Goal: Task Accomplishment & Management: Use online tool/utility

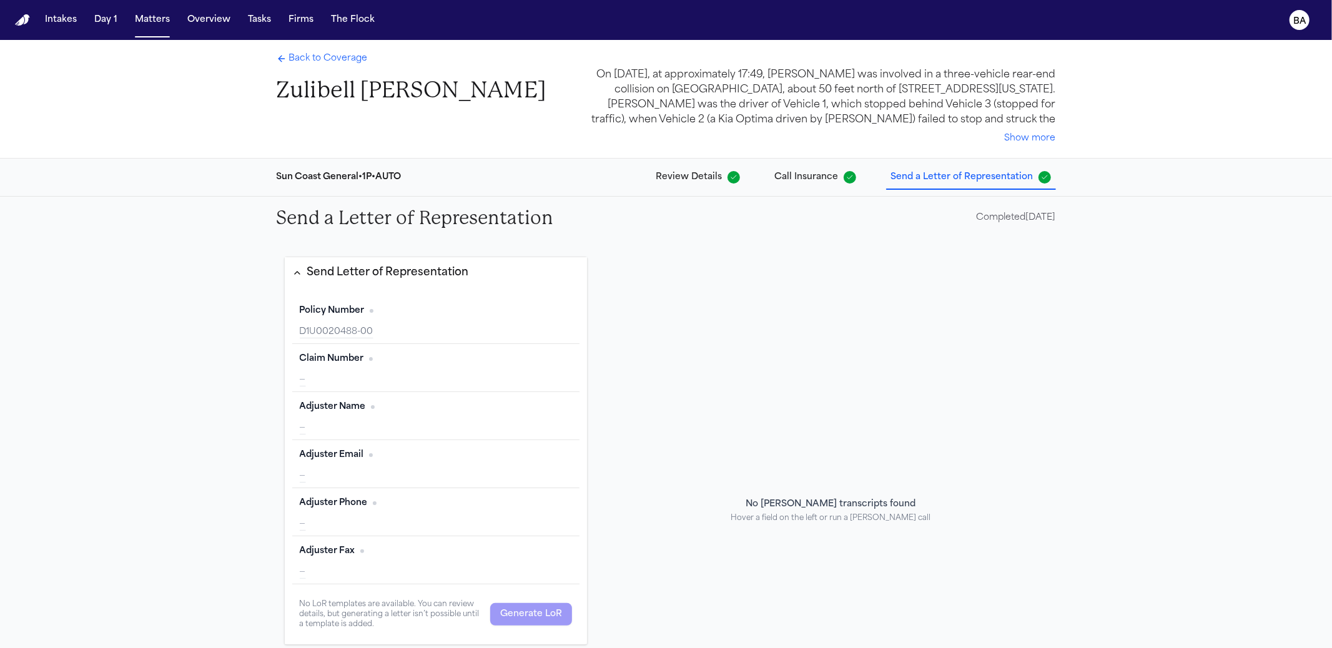
click at [793, 182] on span "Call Insurance" at bounding box center [807, 177] width 64 height 12
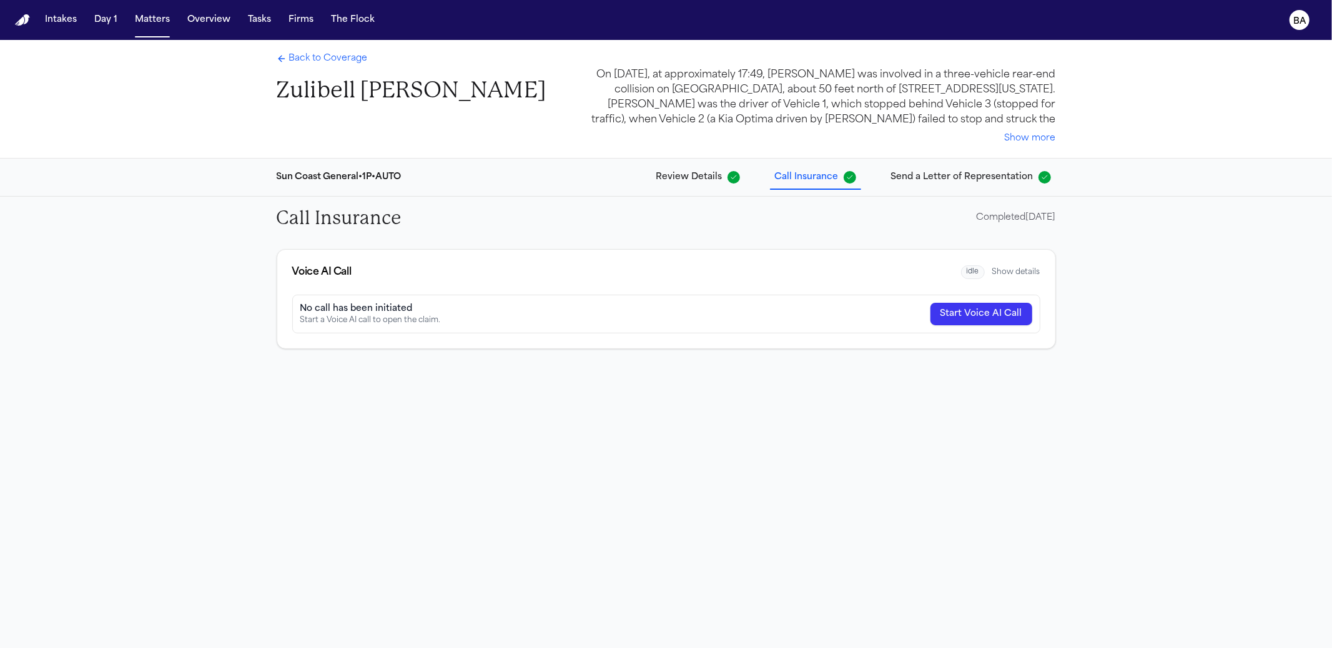
click at [187, 105] on div "Back to Coverage Zulibell Carbonel On July 10, 2025, at approximately 17:49, Zu…" at bounding box center [666, 99] width 1332 height 119
click at [221, 89] on div "Back to Coverage Zulibell Carbonel On July 10, 2025, at approximately 17:49, Zu…" at bounding box center [666, 99] width 1332 height 119
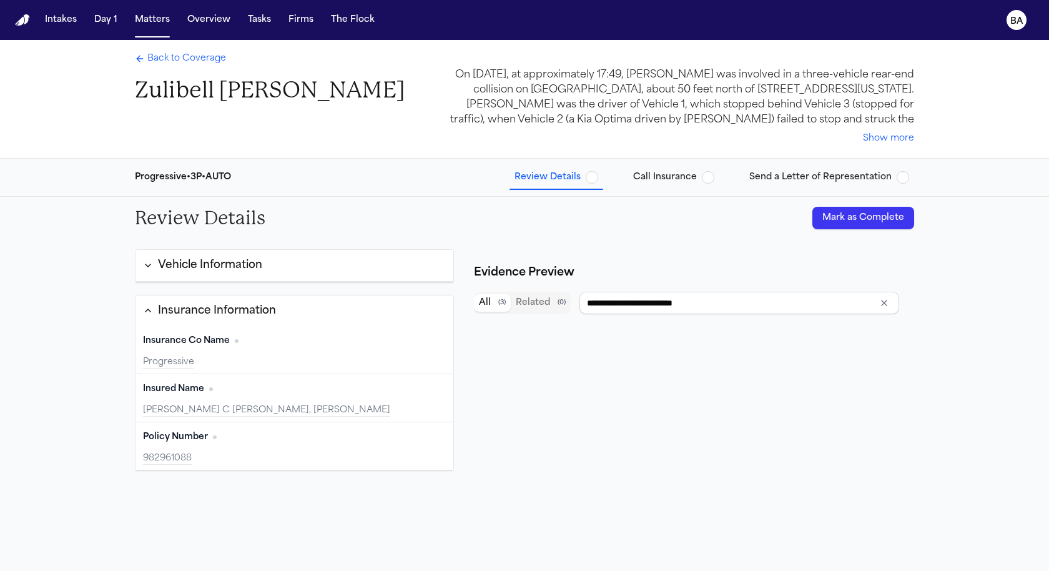
type input "**********"
